Goal: Book appointment/travel/reservation

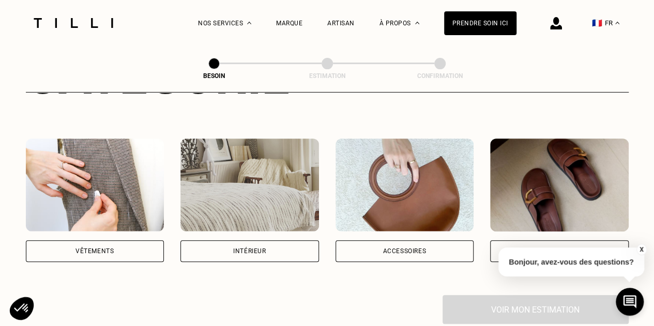
scroll to position [207, 0]
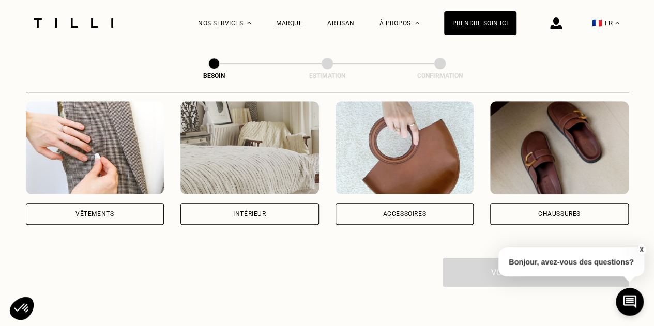
click at [121, 203] on div "Vêtements" at bounding box center [95, 214] width 139 height 22
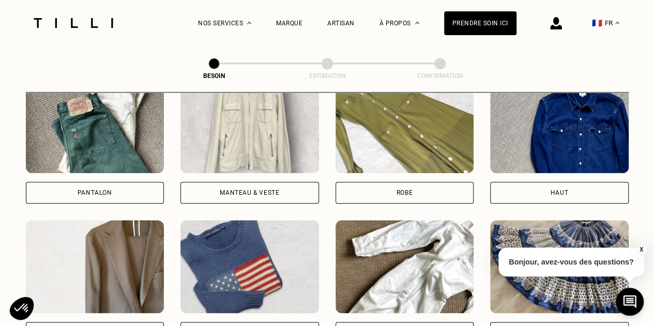
scroll to position [493, 0]
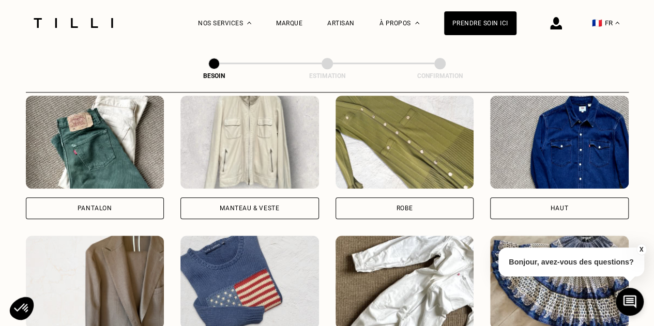
click at [546, 198] on div "Haut" at bounding box center [559, 209] width 139 height 22
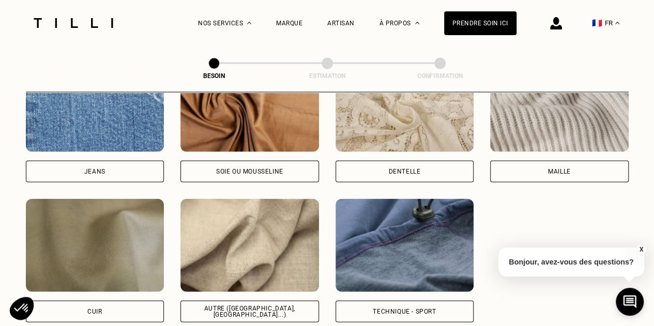
scroll to position [1210, 0]
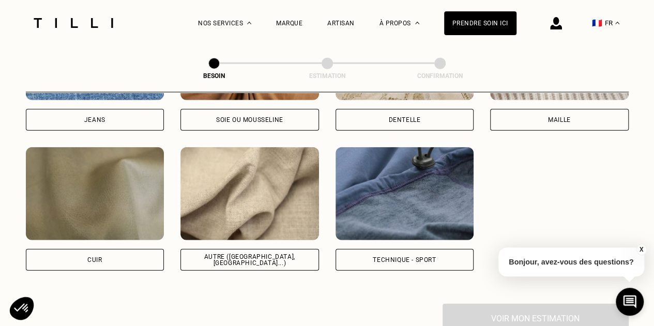
click at [260, 187] on img at bounding box center [250, 193] width 139 height 93
select select "FR"
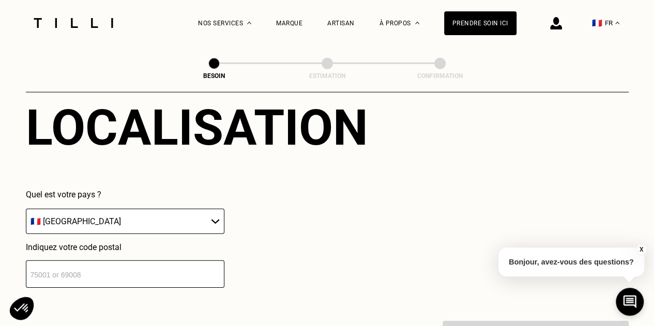
scroll to position [1493, 0]
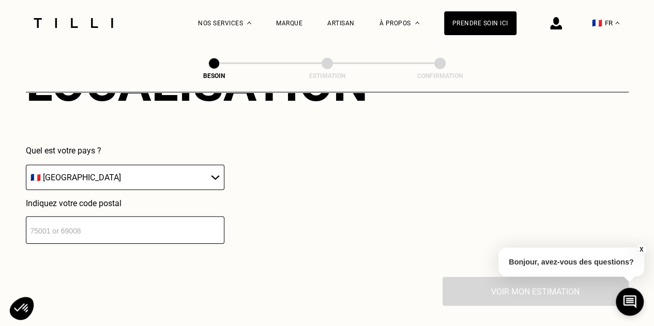
click at [130, 228] on input "number" at bounding box center [125, 230] width 199 height 27
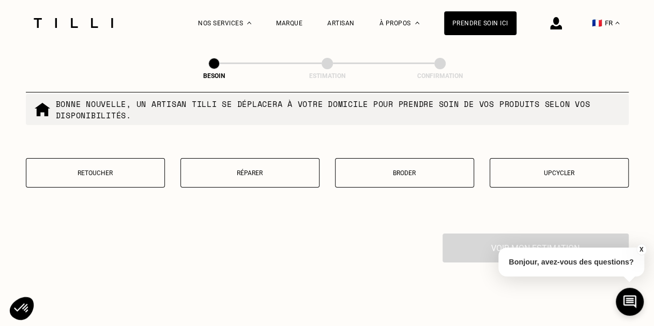
scroll to position [1801, 0]
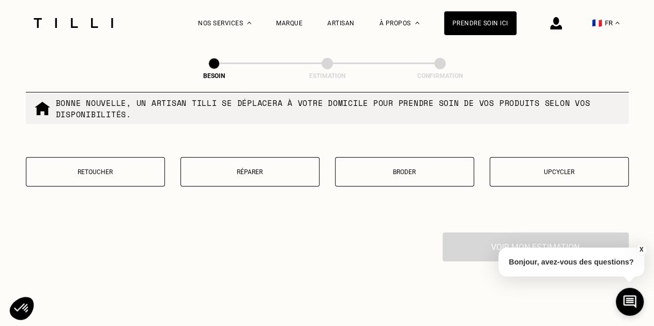
type input "75020"
click at [262, 169] on p "Réparer" at bounding box center [250, 172] width 128 height 7
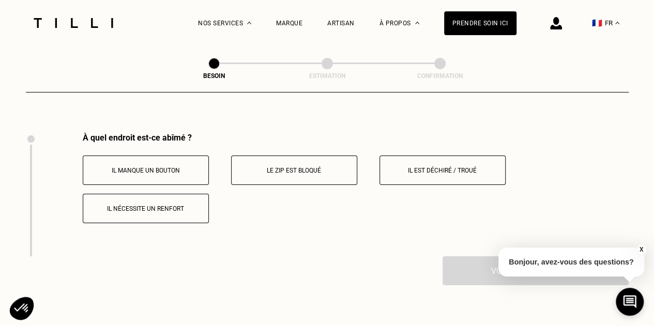
scroll to position [1912, 0]
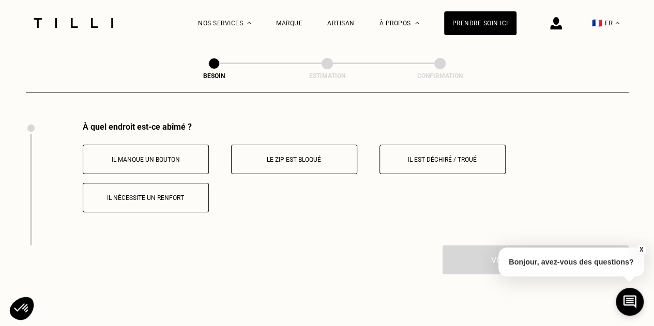
click at [445, 156] on p "Il est déchiré / troué" at bounding box center [442, 159] width 115 height 7
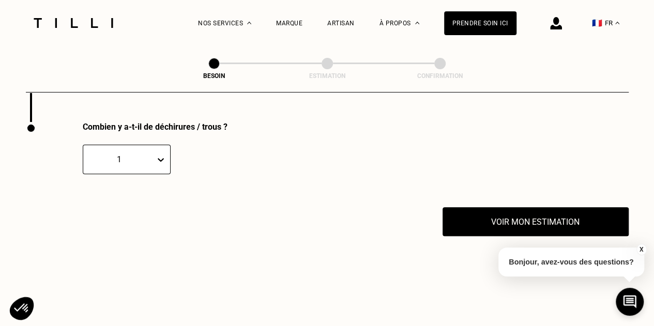
click at [159, 155] on div at bounding box center [163, 160] width 14 height 19
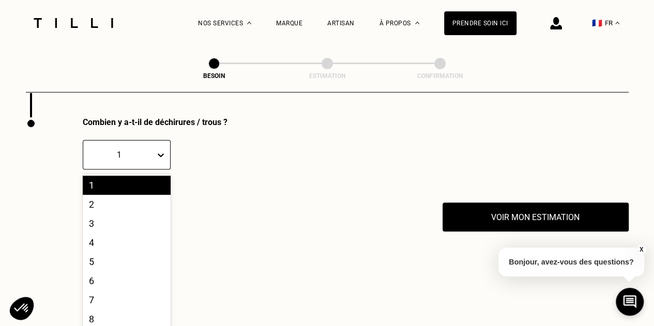
scroll to position [2041, 0]
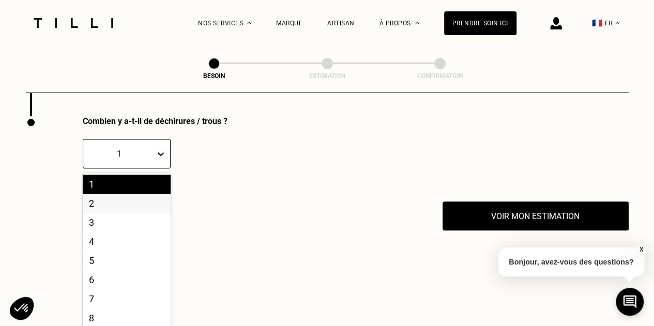
click at [120, 199] on div "2" at bounding box center [127, 203] width 88 height 19
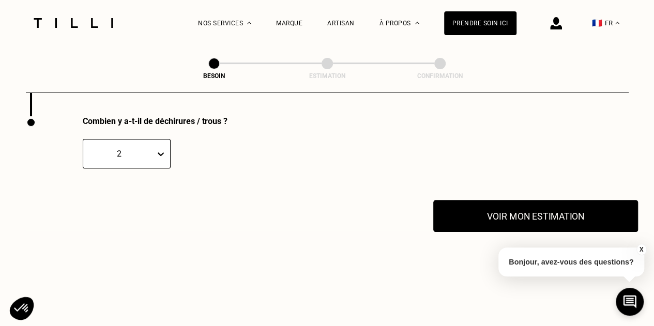
click at [507, 204] on button "Voir mon estimation" at bounding box center [535, 216] width 205 height 32
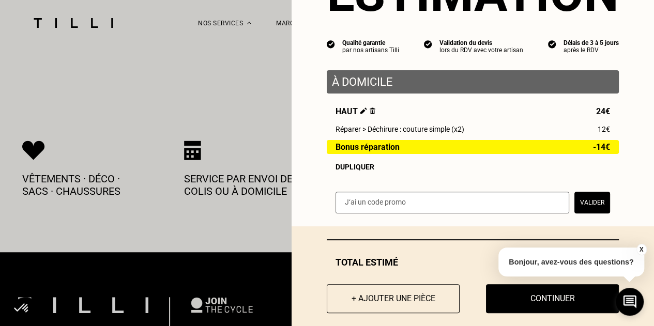
scroll to position [84, 0]
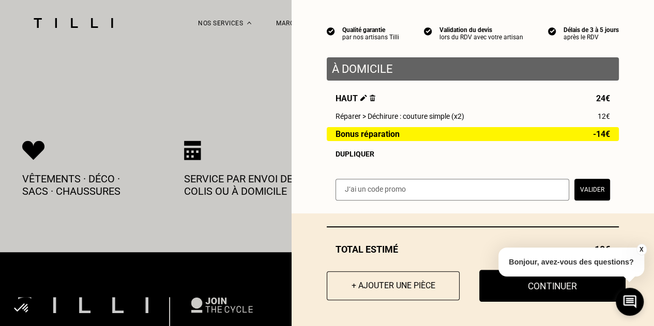
click at [538, 287] on button "Continuer" at bounding box center [552, 286] width 146 height 32
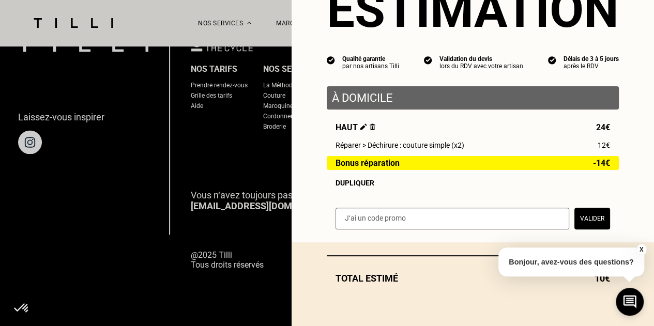
scroll to position [55, 0]
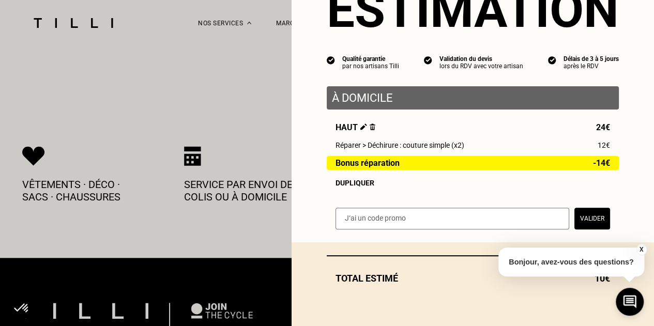
select select "FR"
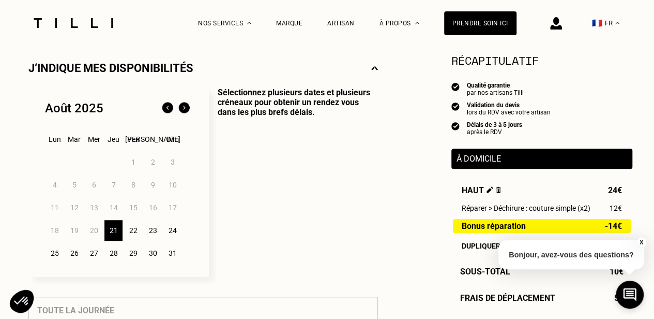
scroll to position [288, 0]
